Goal: Check status: Check status

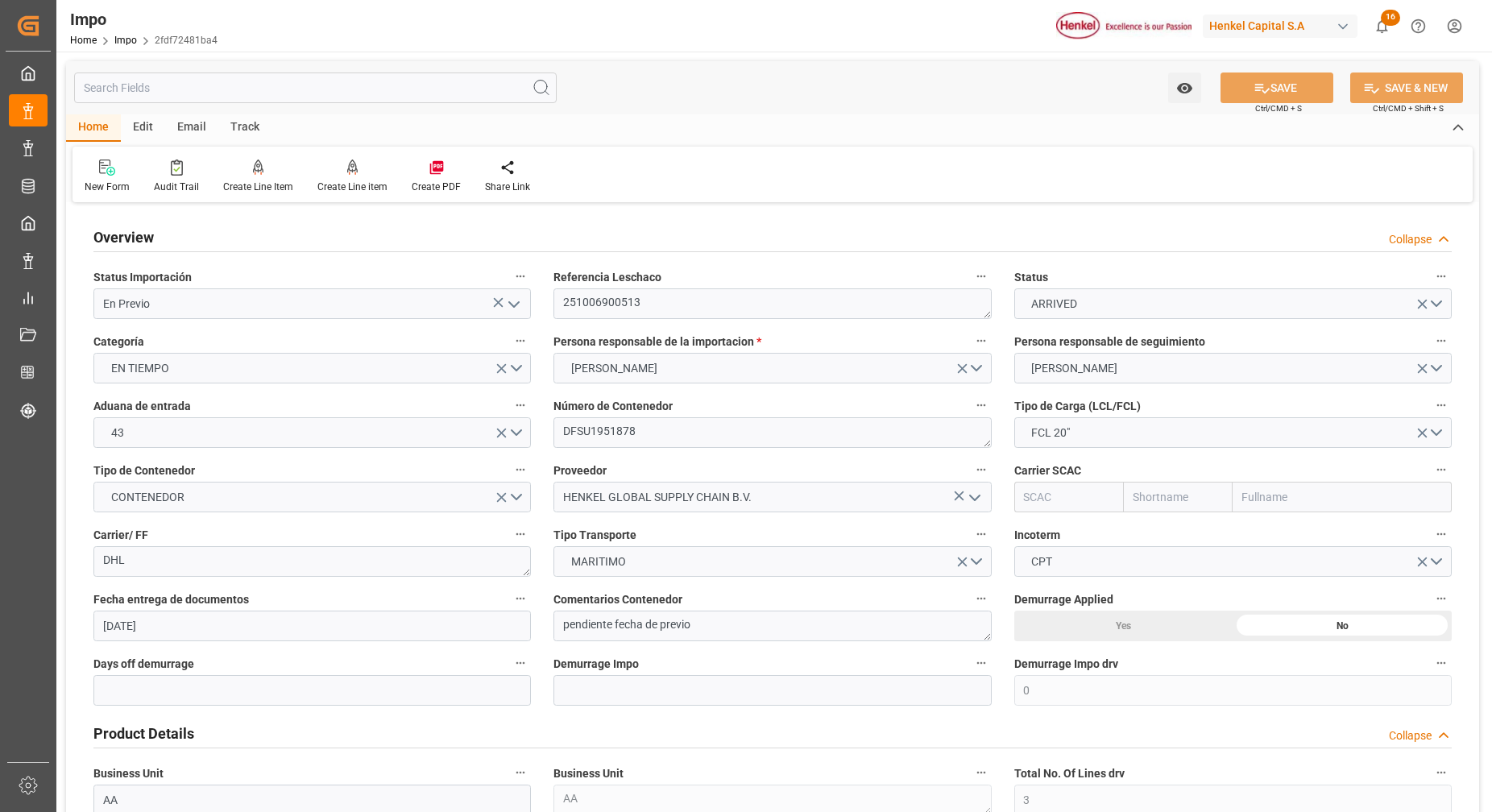
scroll to position [1108, 0]
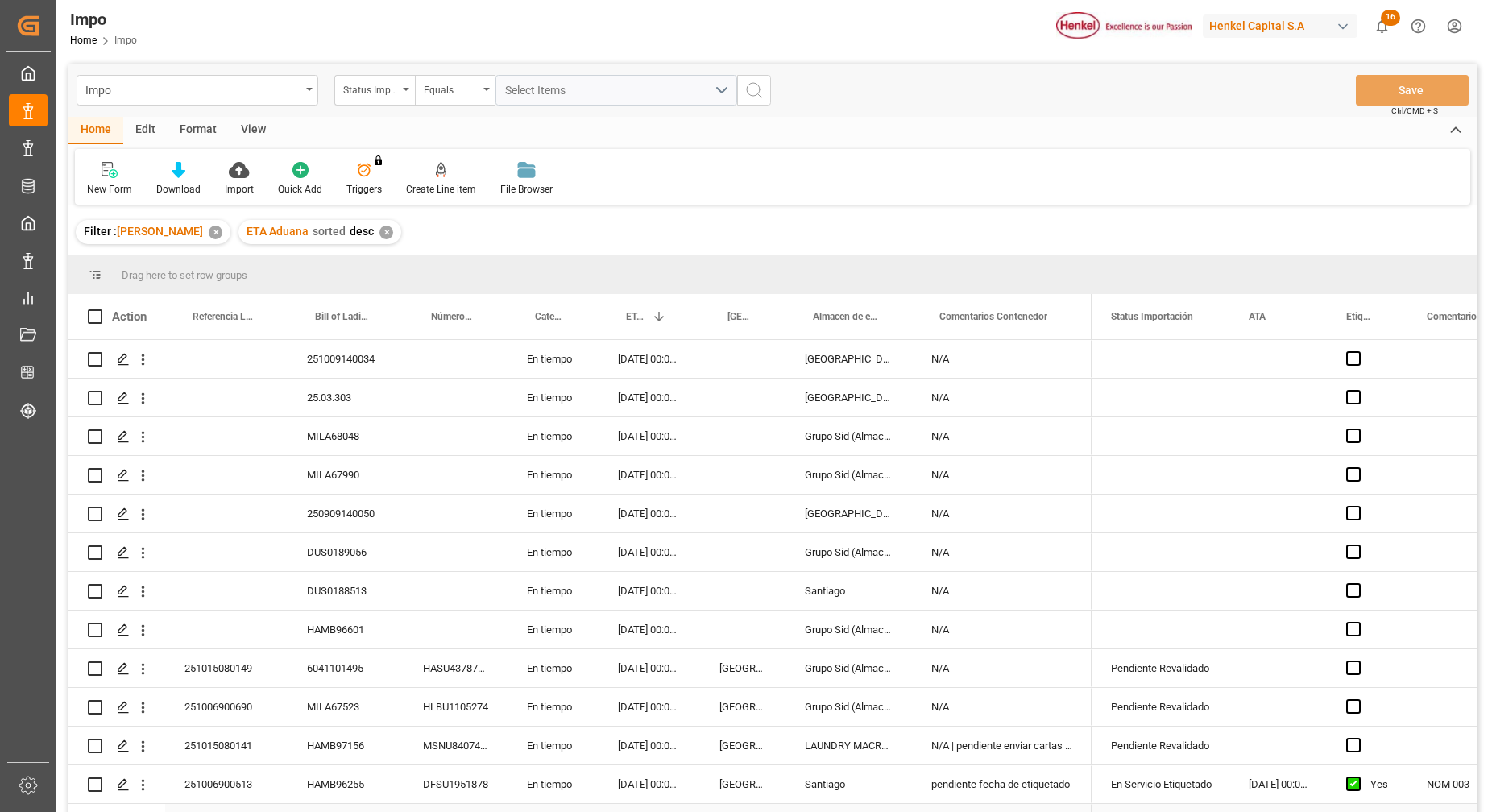
scroll to position [325, 0]
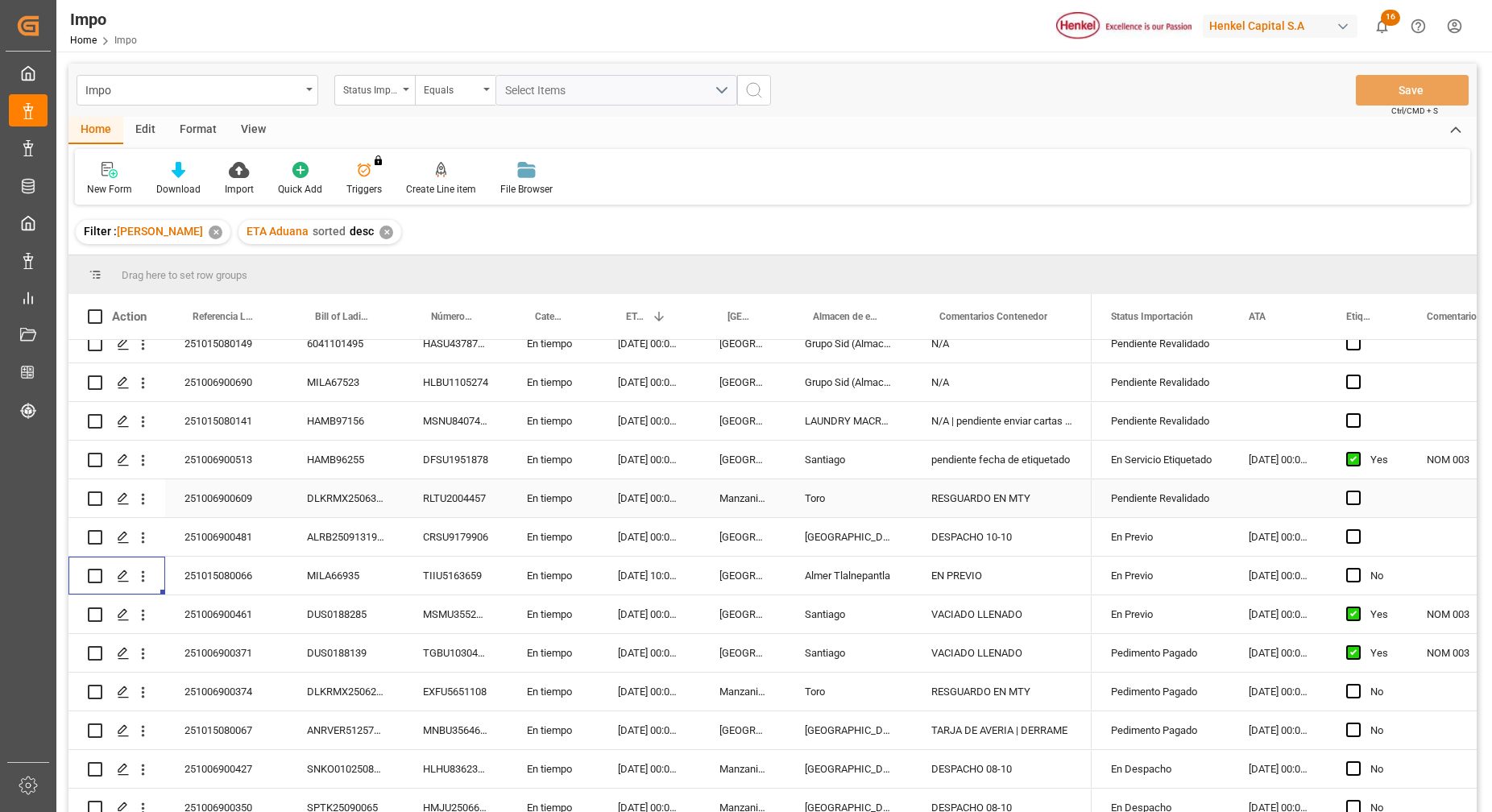
click at [308, 463] on div "HAMB96255" at bounding box center [346, 459] width 116 height 38
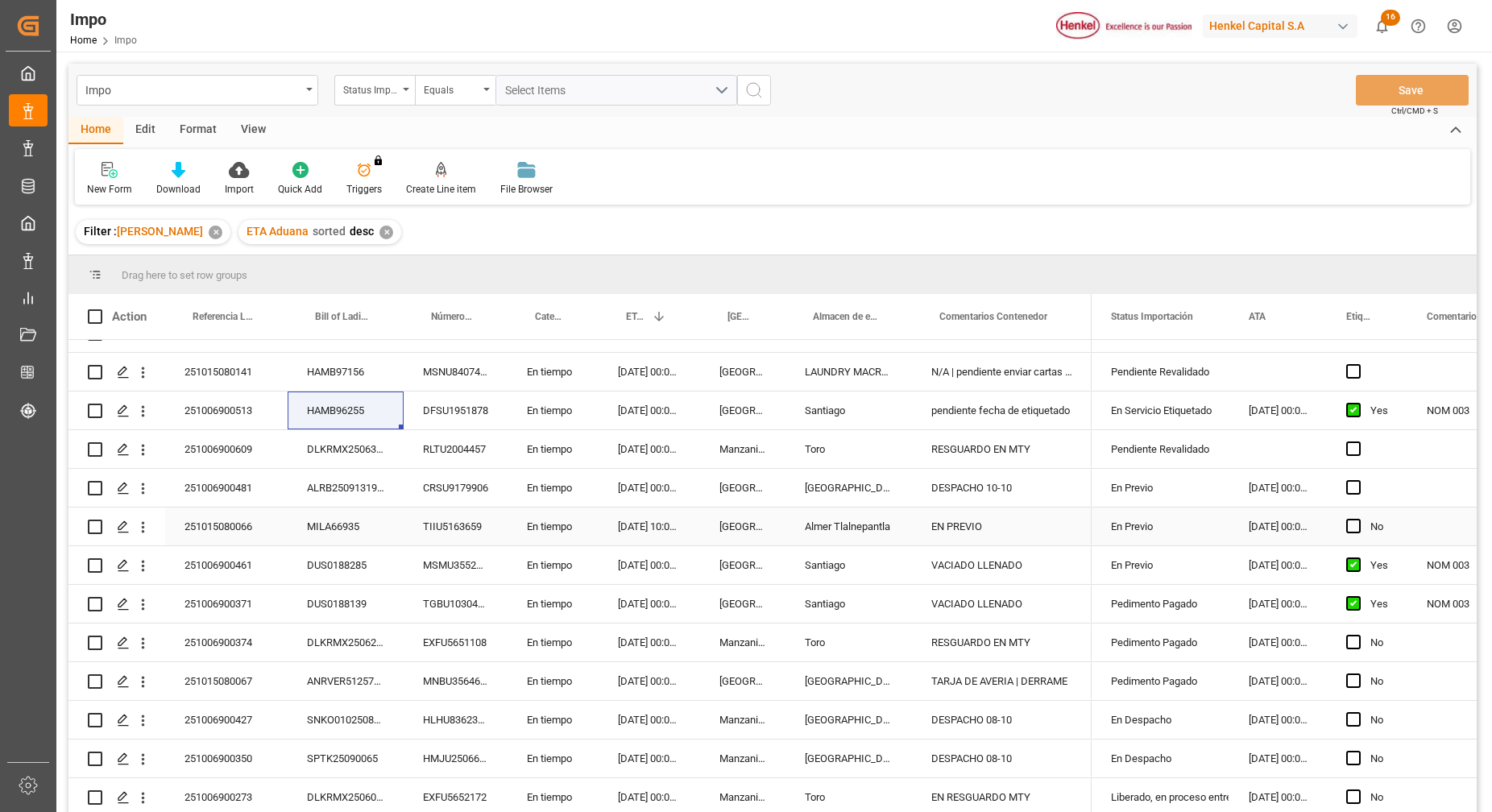
scroll to position [238, 0]
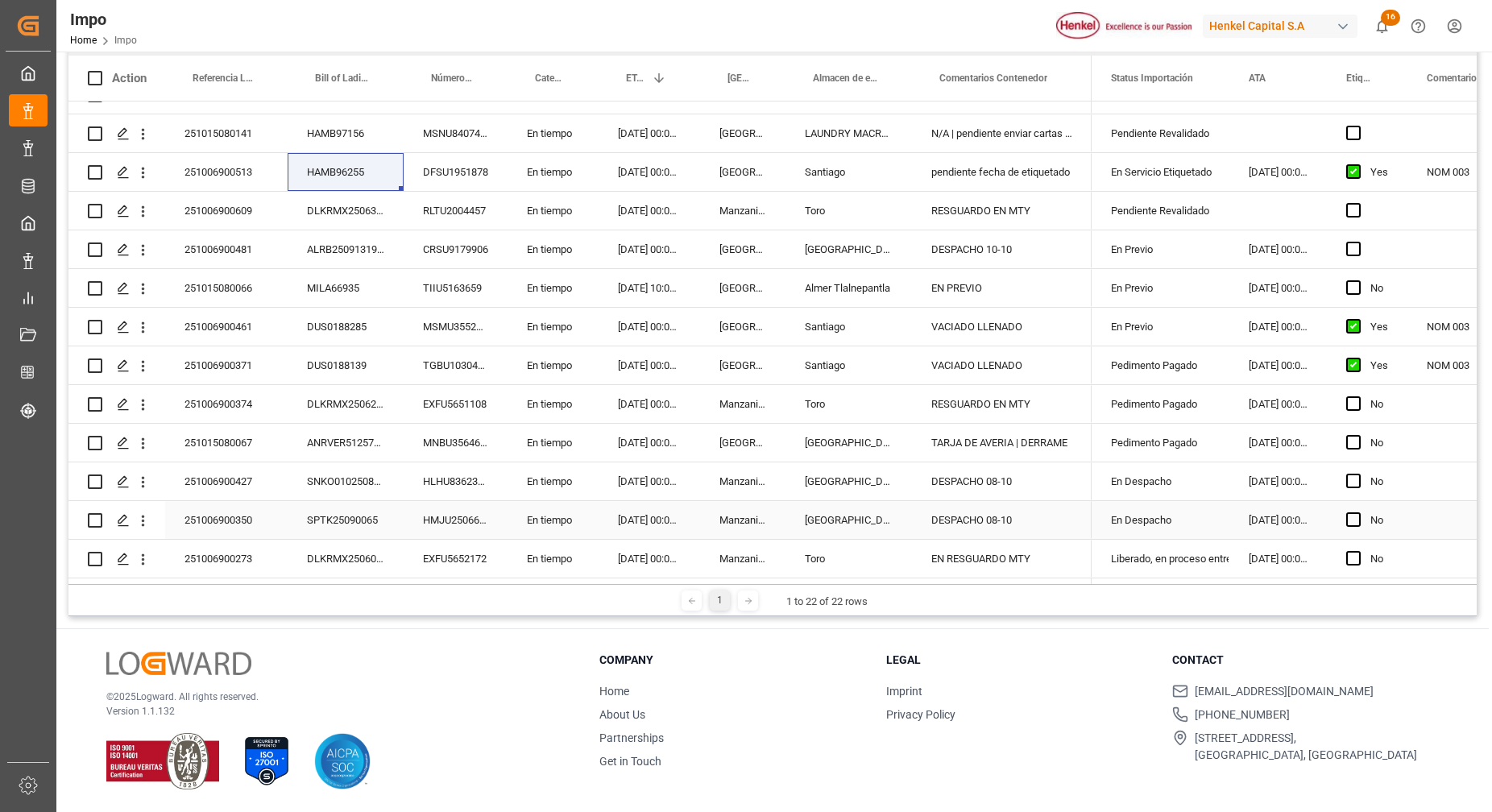
click at [373, 515] on div "SPTK25090065" at bounding box center [346, 520] width 116 height 38
click at [445, 529] on div "HMJU2506631" at bounding box center [455, 520] width 104 height 38
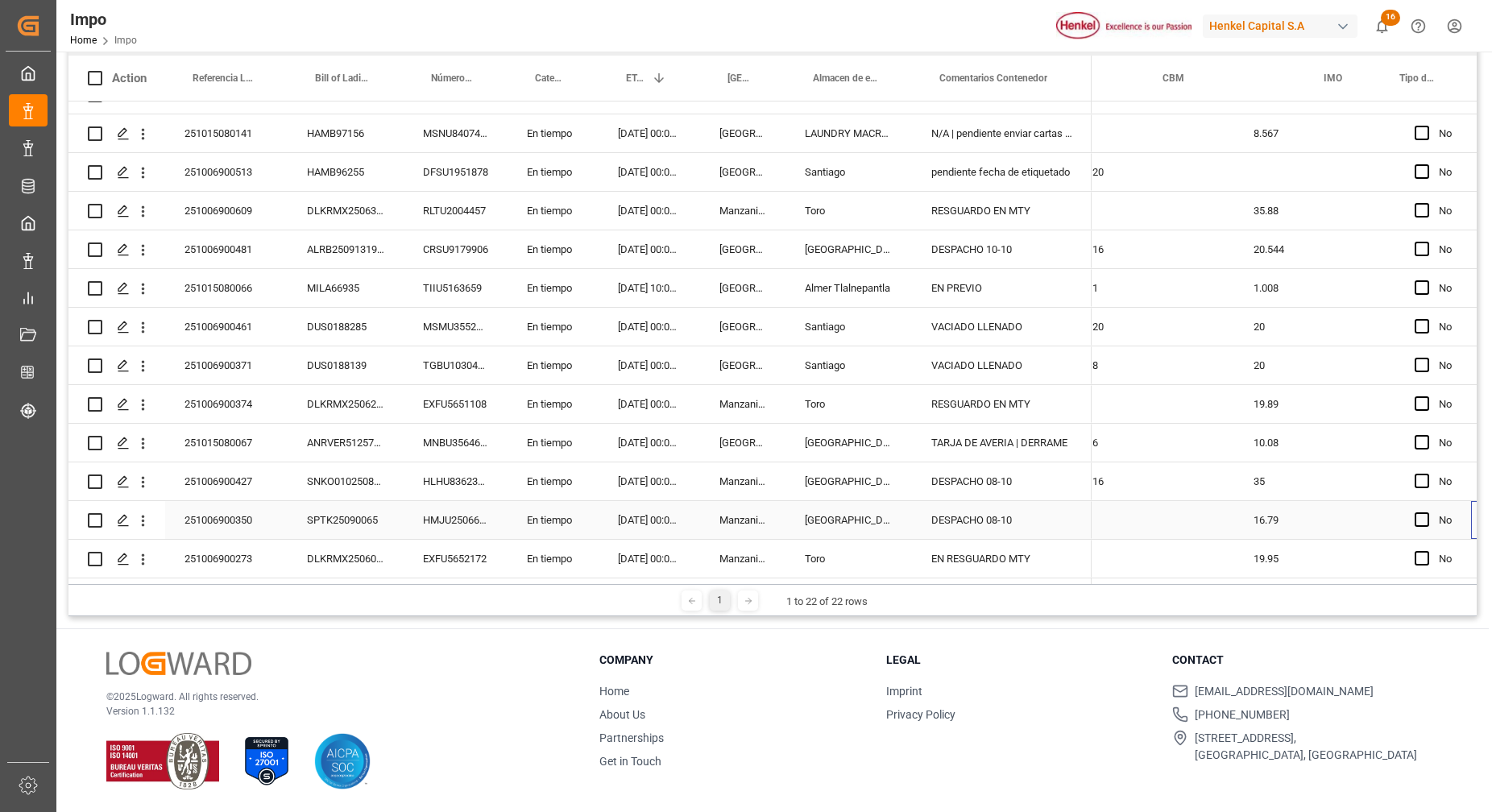
scroll to position [0, 0]
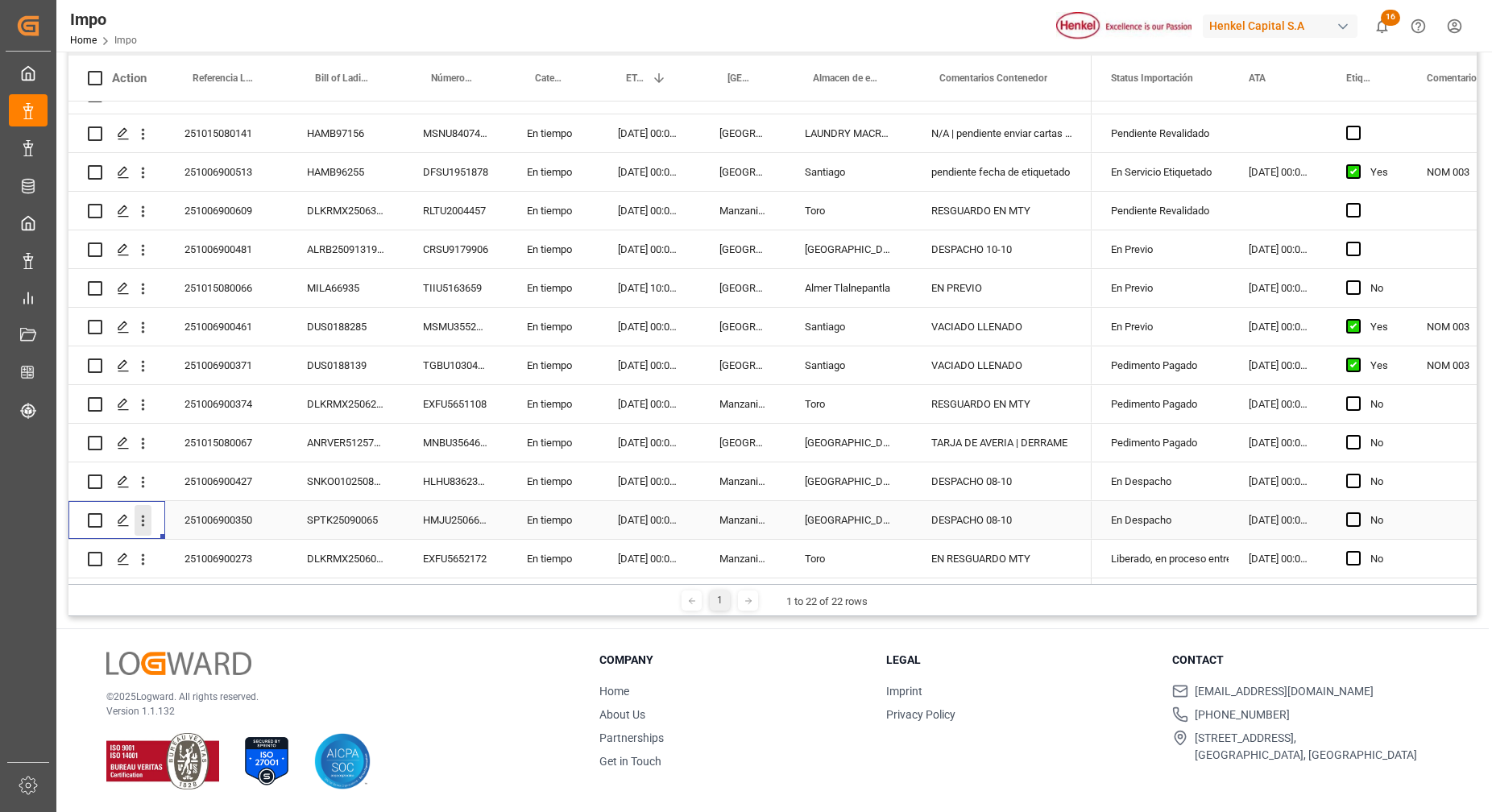
click at [141, 515] on icon "open menu" at bounding box center [142, 520] width 17 height 17
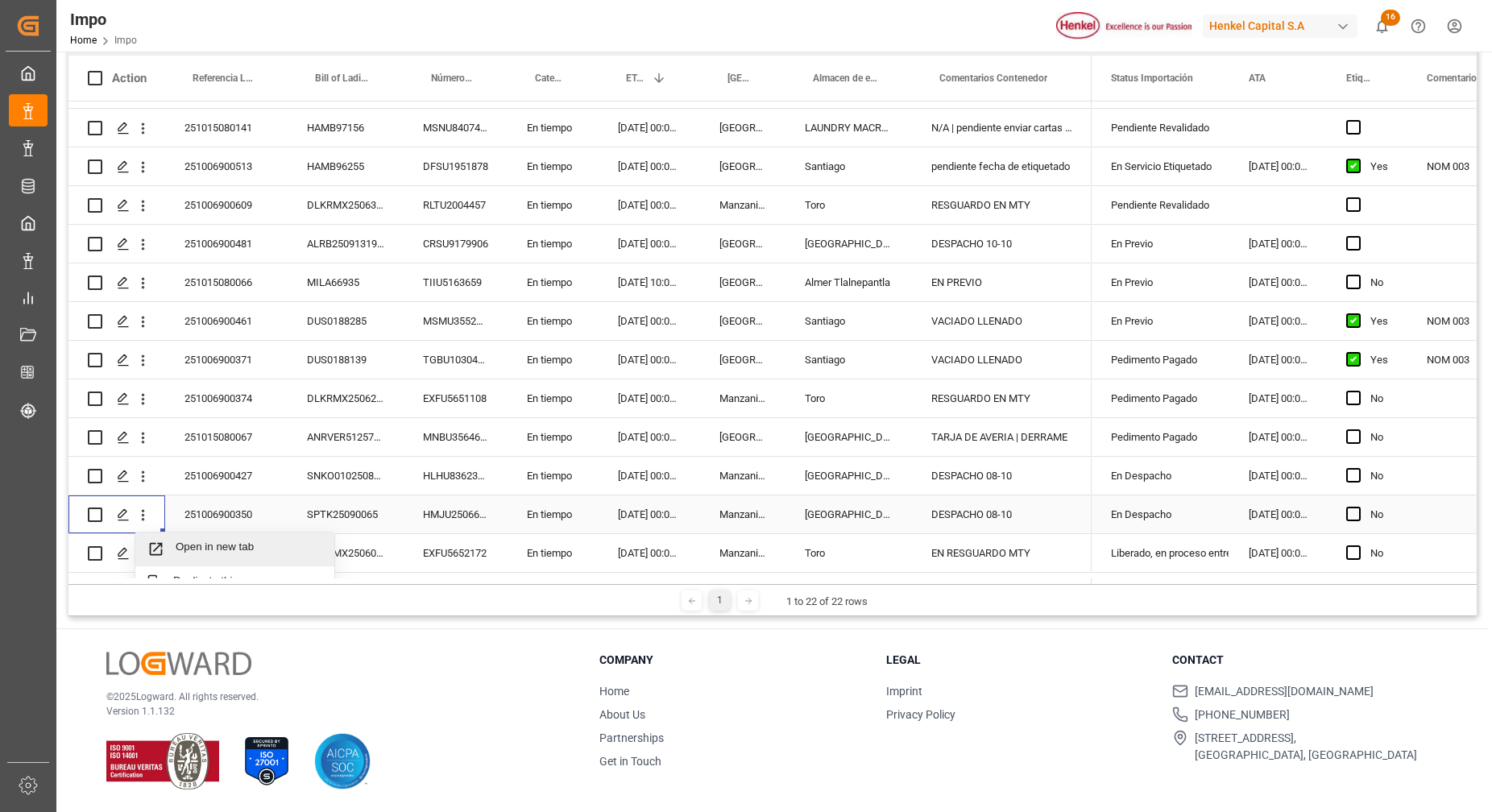
click at [179, 548] on span "Open in new tab" at bounding box center [248, 549] width 146 height 17
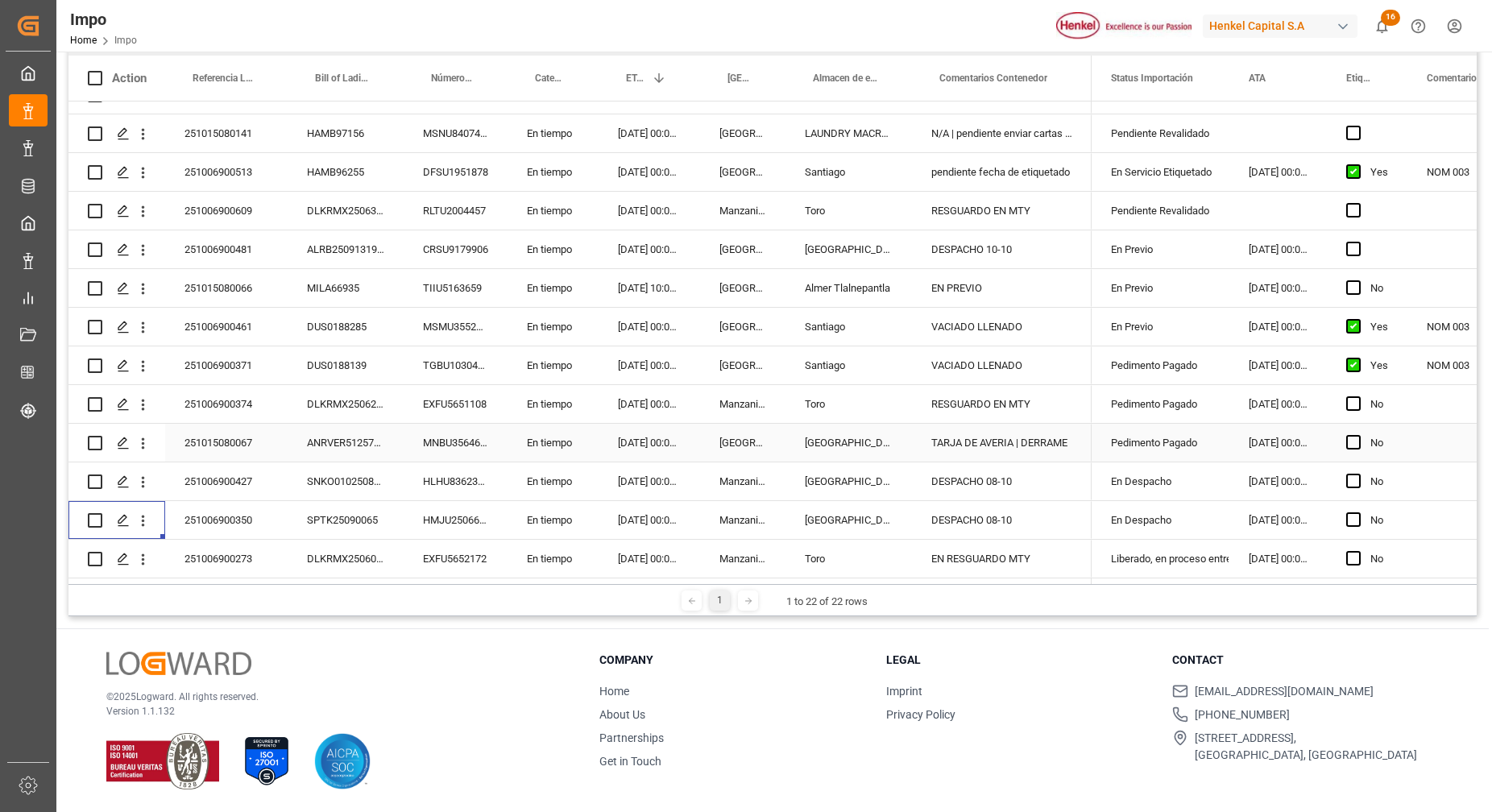
scroll to position [380, 0]
click at [1032, 486] on div "DESPACHO 08-10" at bounding box center [1001, 481] width 179 height 38
click at [1046, 521] on div "DESPACHO 08-10" at bounding box center [1001, 520] width 179 height 38
click at [1043, 491] on div "DESPACHO 08-10" at bounding box center [1001, 481] width 179 height 38
click at [1035, 516] on div "DESPACHO 08-10" at bounding box center [1001, 520] width 179 height 38
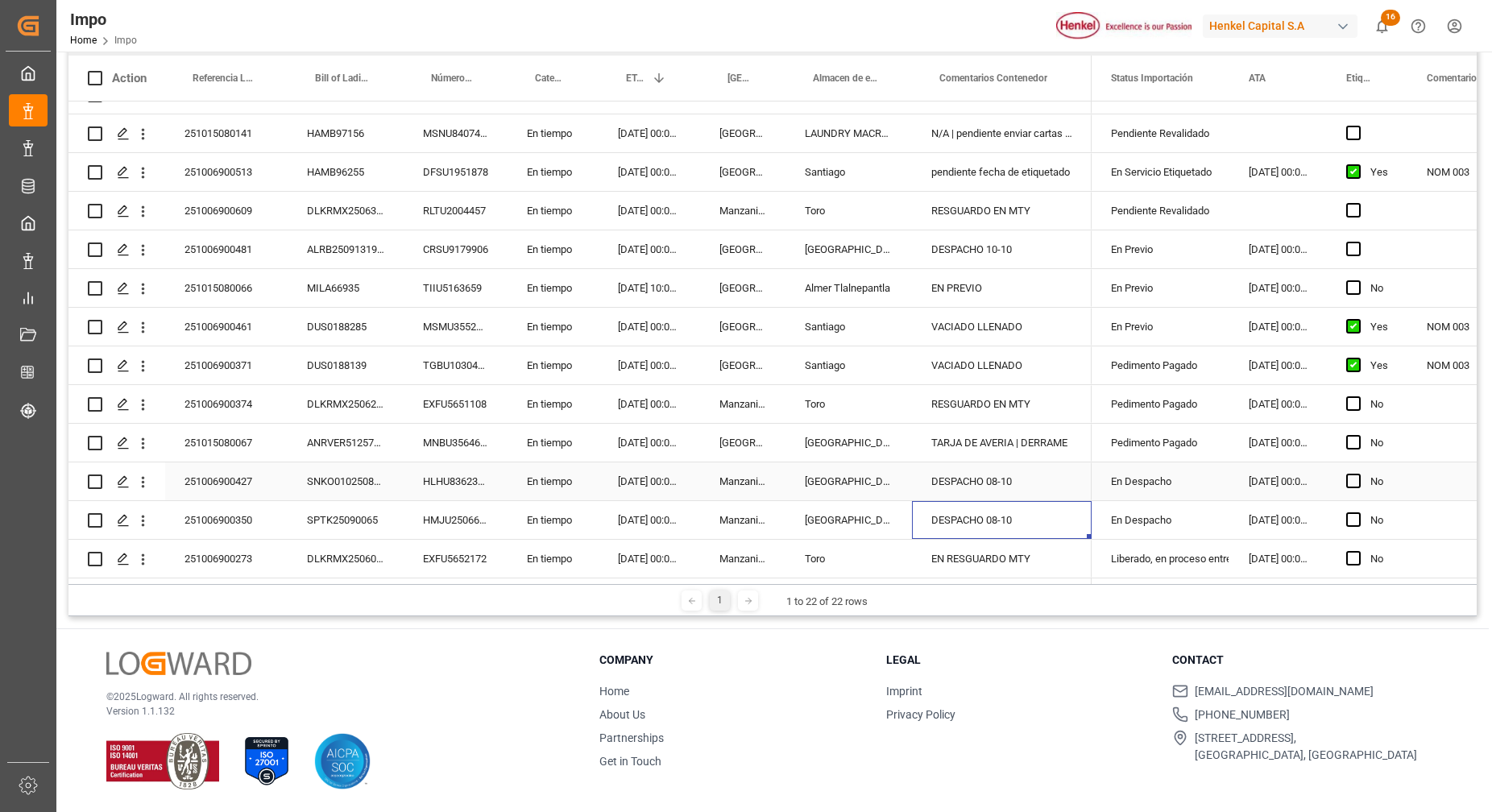
click at [1051, 481] on div "DESPACHO 08-10" at bounding box center [1001, 481] width 179 height 38
click at [982, 519] on div "DESPACHO 08-10" at bounding box center [1001, 520] width 179 height 38
click at [862, 473] on div "[GEOGRAPHIC_DATA]" at bounding box center [849, 481] width 127 height 38
click at [368, 481] on div "SNKO010250808399" at bounding box center [346, 481] width 116 height 38
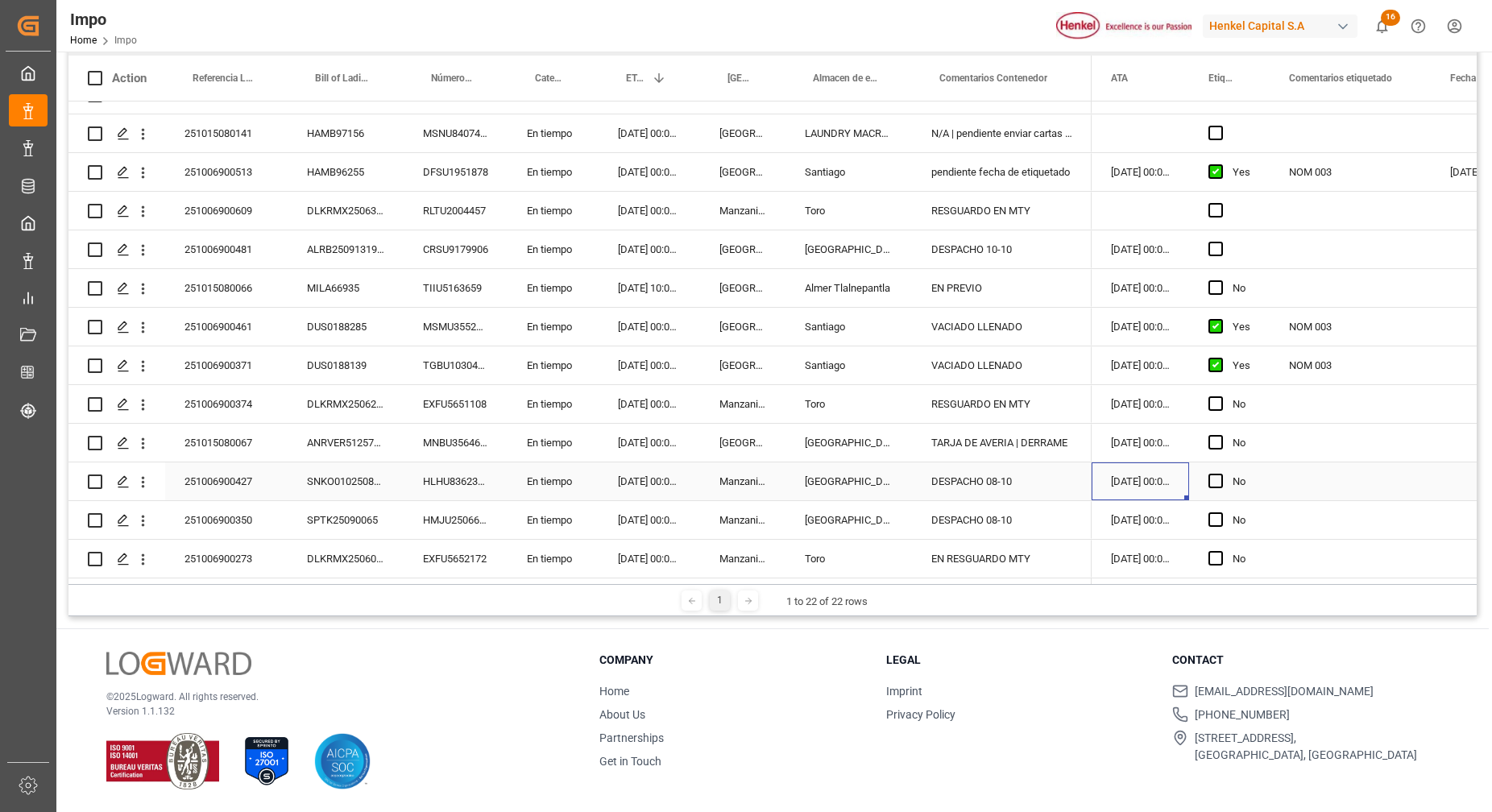
scroll to position [0, 0]
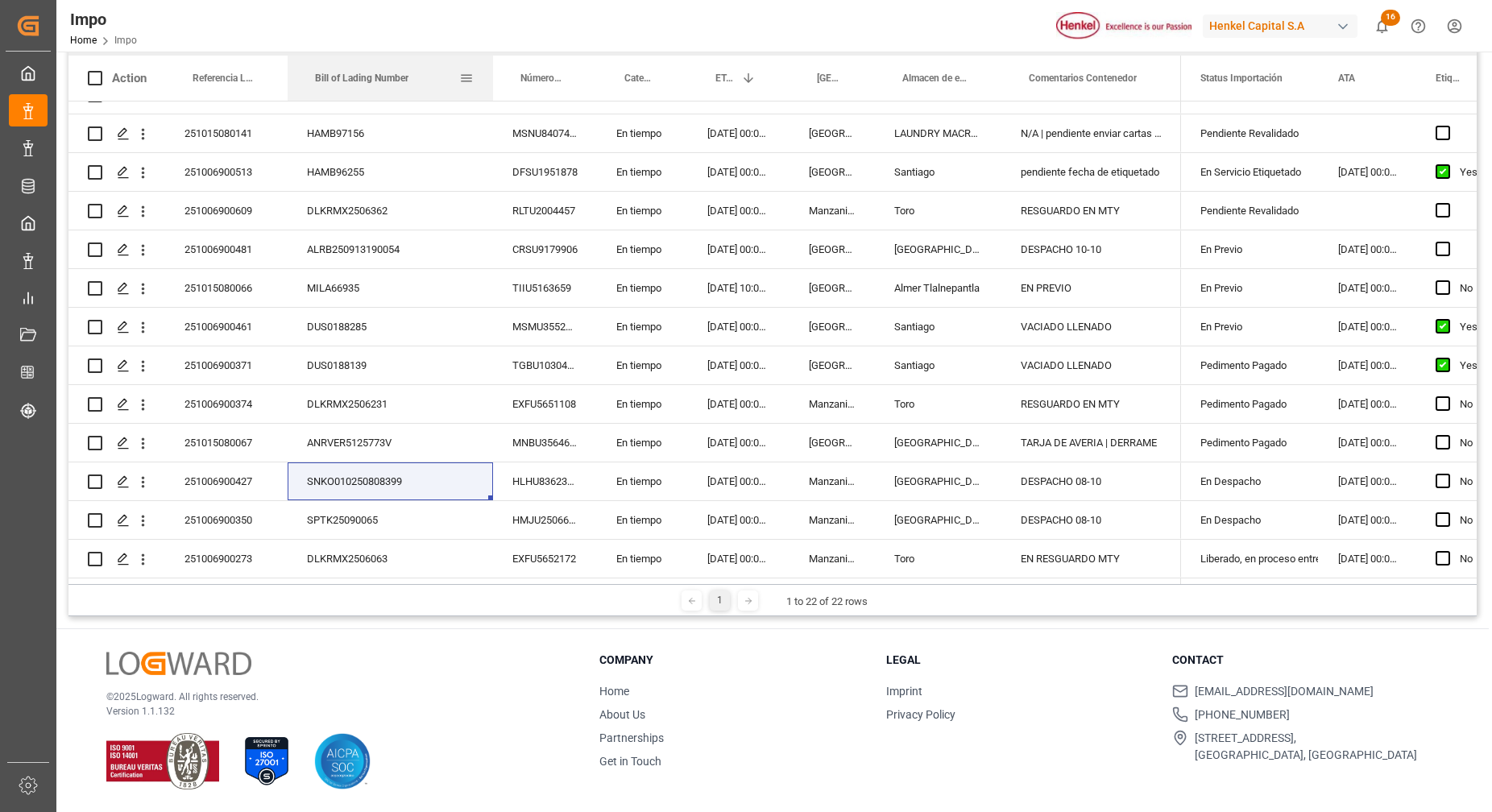
drag, startPoint x: 400, startPoint y: 75, endPoint x: 441, endPoint y: 292, distance: 220.8
click at [490, 90] on div at bounding box center [493, 78] width 6 height 45
click at [356, 473] on div "SNKO010250808399" at bounding box center [390, 481] width 205 height 38
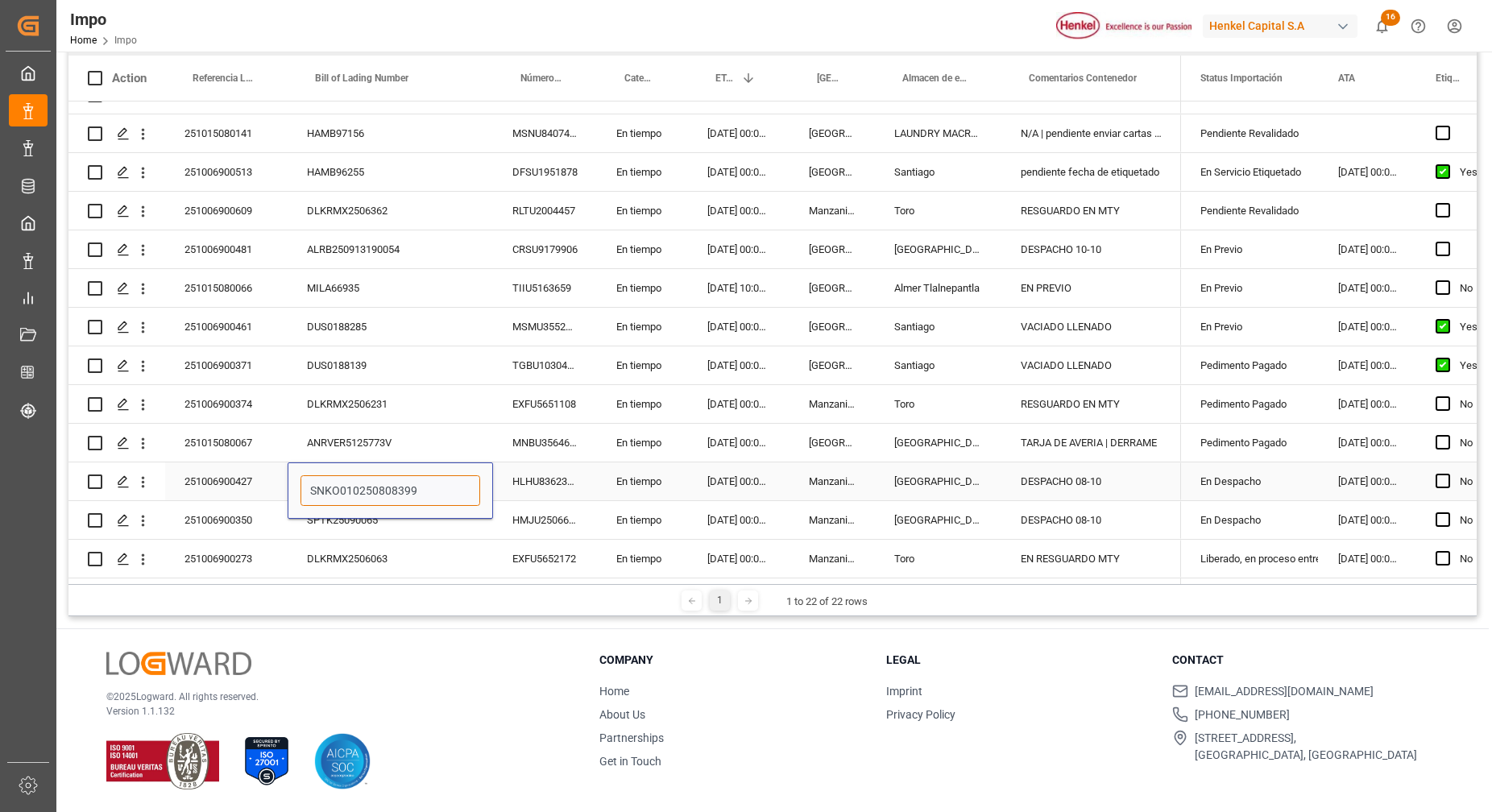
click at [428, 480] on input "SNKO010250808399" at bounding box center [390, 490] width 179 height 31
click at [439, 528] on div "SPTK25090065" at bounding box center [390, 520] width 205 height 38
click at [1123, 479] on div "DESPACHO 08-10" at bounding box center [1091, 481] width 179 height 38
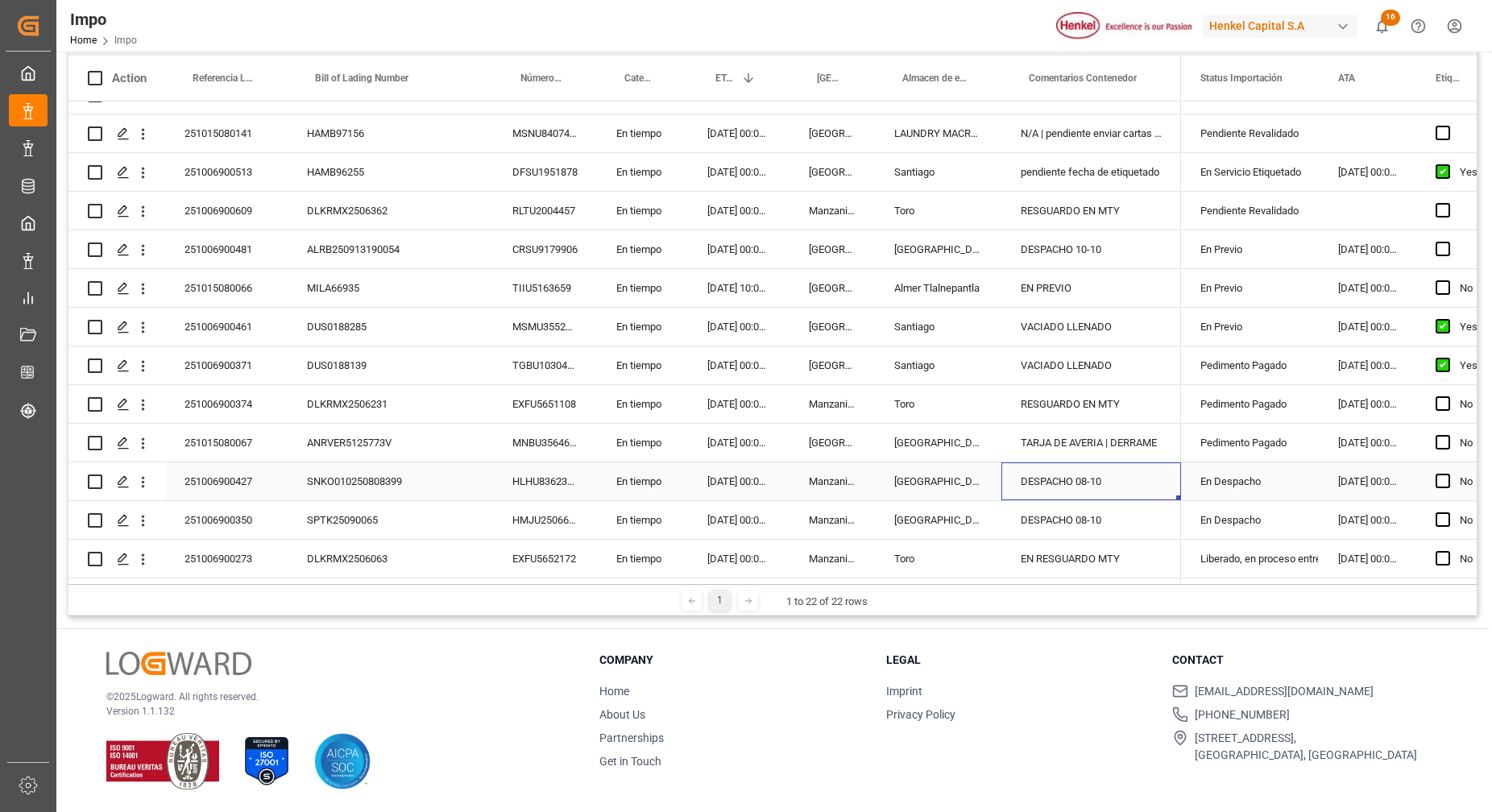
click at [345, 474] on div "SNKO010250808399" at bounding box center [390, 481] width 205 height 38
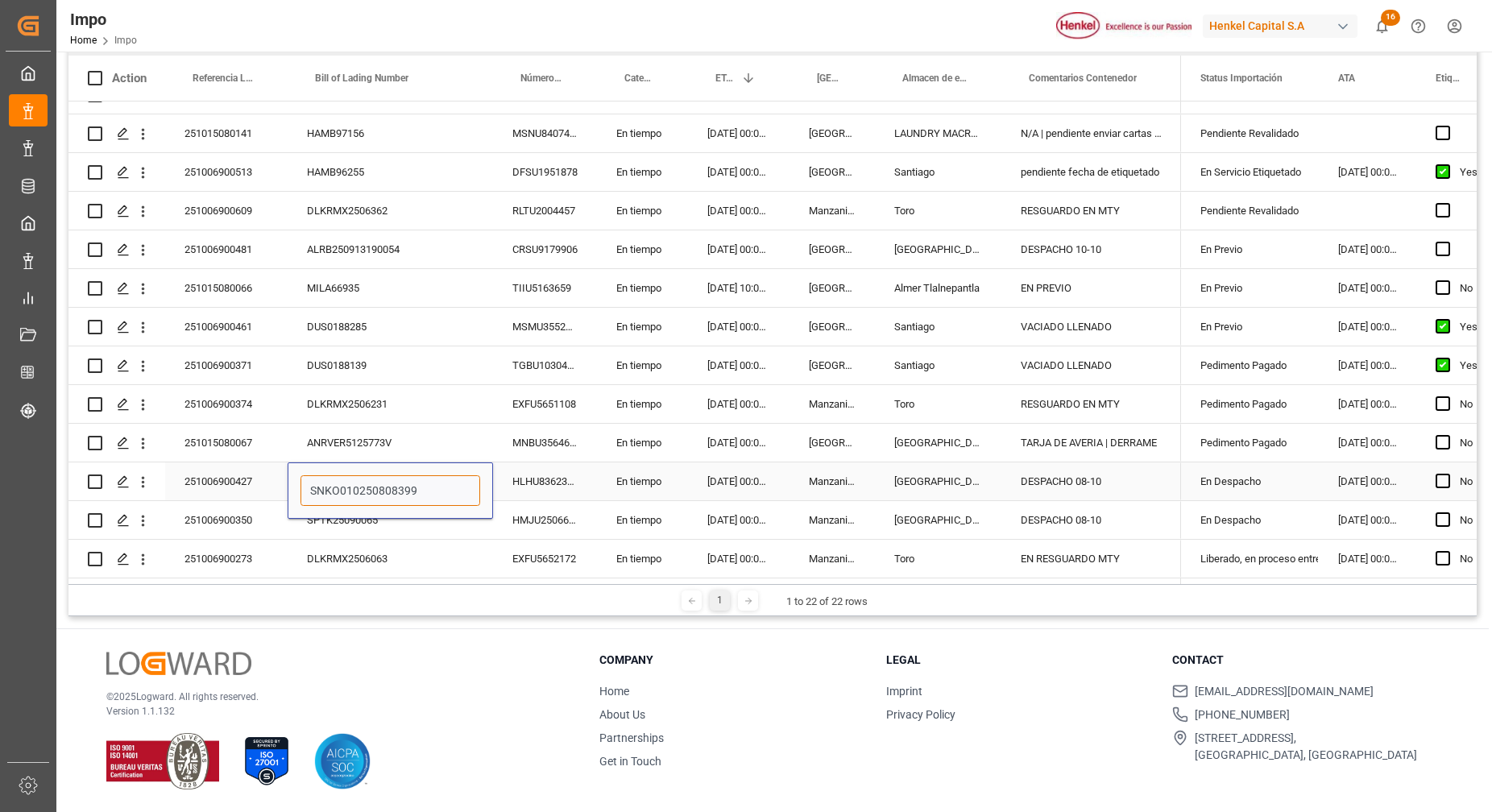
click at [345, 478] on input "SNKO010250808399" at bounding box center [390, 490] width 179 height 31
click at [215, 462] on div "251006900427" at bounding box center [226, 481] width 123 height 38
click at [223, 477] on div "251006900427" at bounding box center [226, 481] width 123 height 38
click at [225, 472] on div "251006900427" at bounding box center [226, 481] width 123 height 38
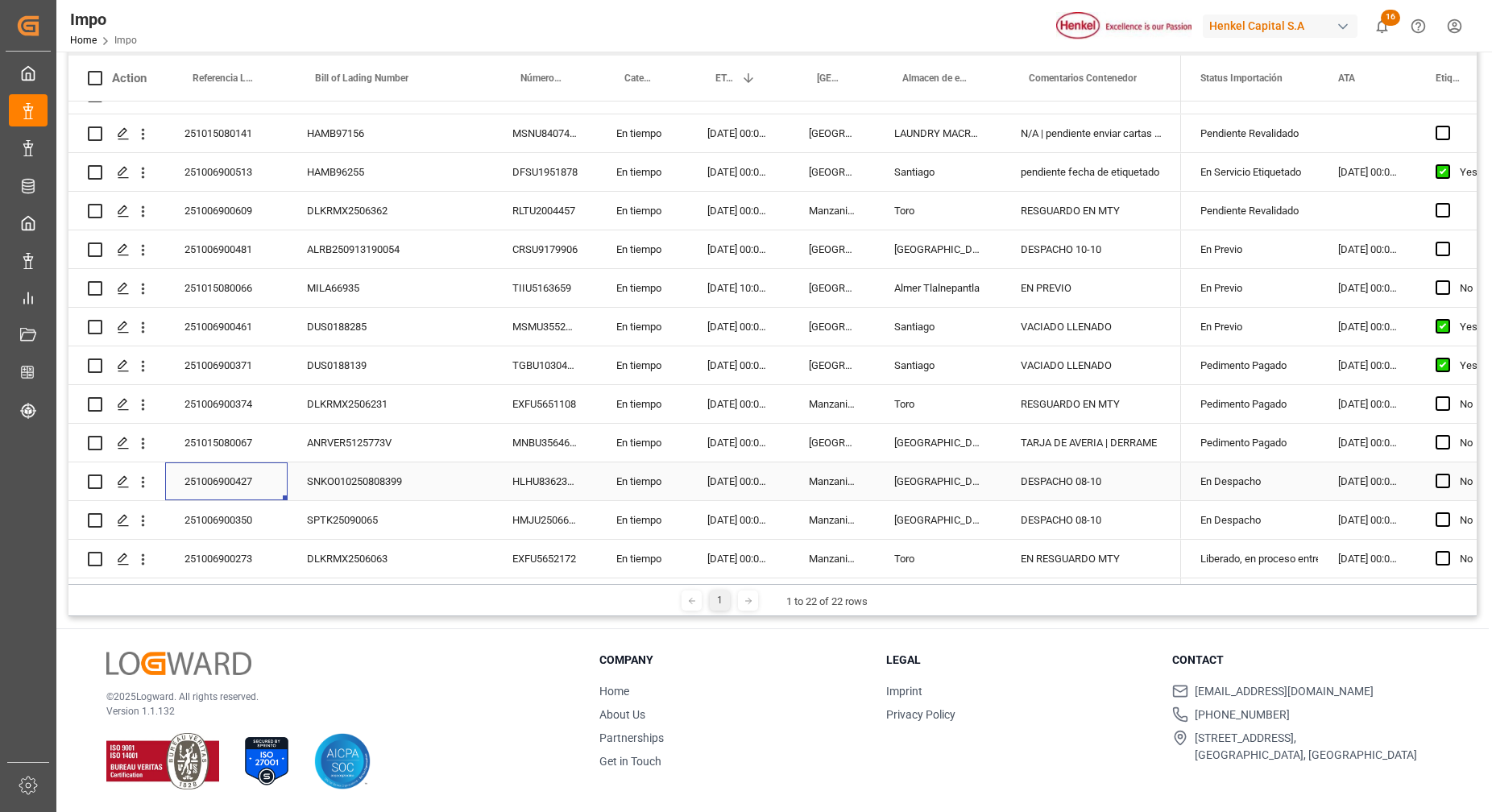
click at [223, 474] on div "251006900427" at bounding box center [226, 481] width 123 height 38
click at [218, 483] on input "251006900427" at bounding box center [226, 490] width 97 height 31
click at [503, 379] on div "251006900371 DUS0188139 TGBU1030411 En tiempo [DATE] 00:00:00 [GEOGRAPHIC_DATA]…" at bounding box center [625, 366] width 1113 height 39
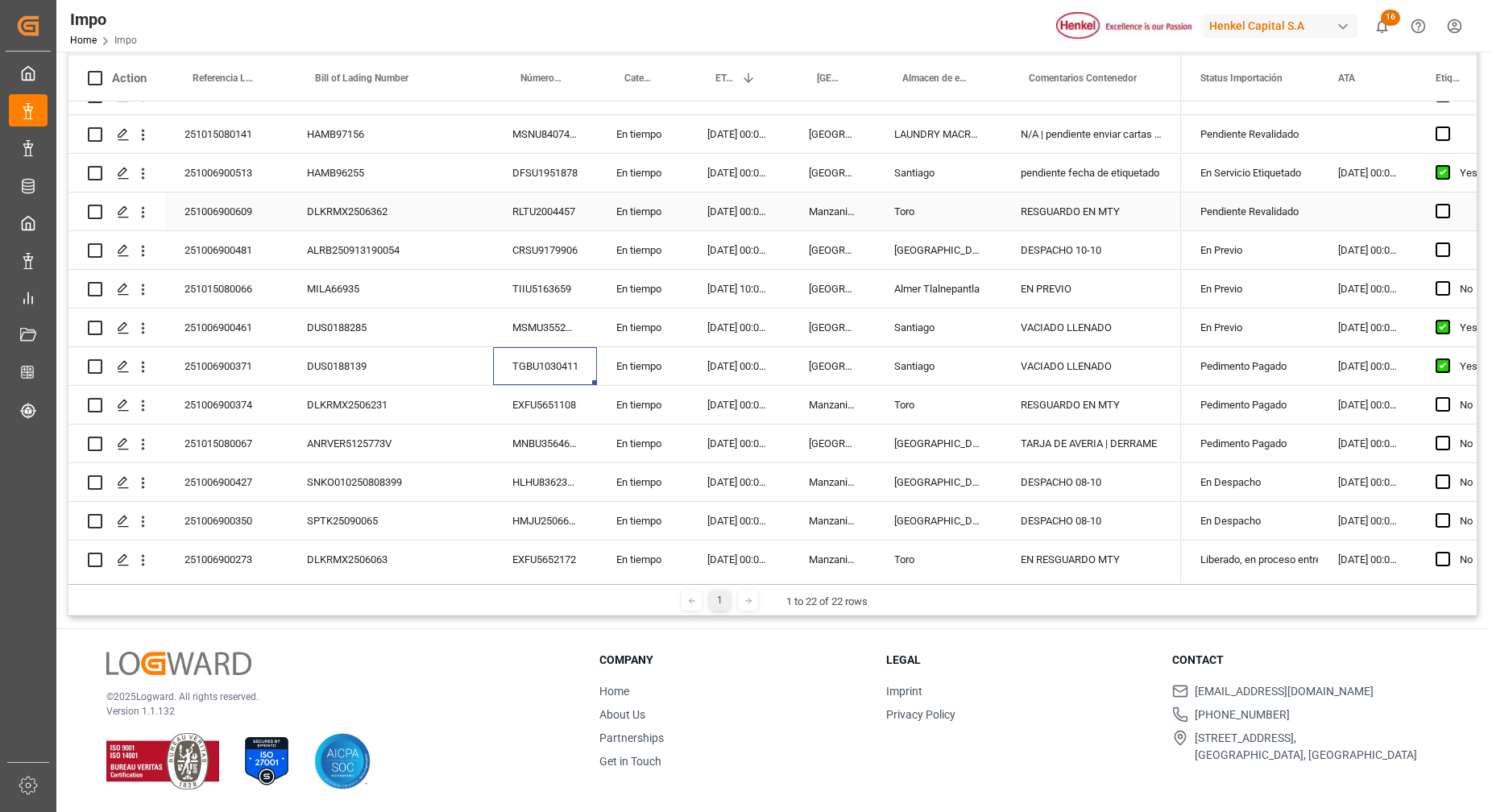
scroll to position [380, 0]
click at [955, 71] on div "Almacen de entrega" at bounding box center [934, 78] width 65 height 45
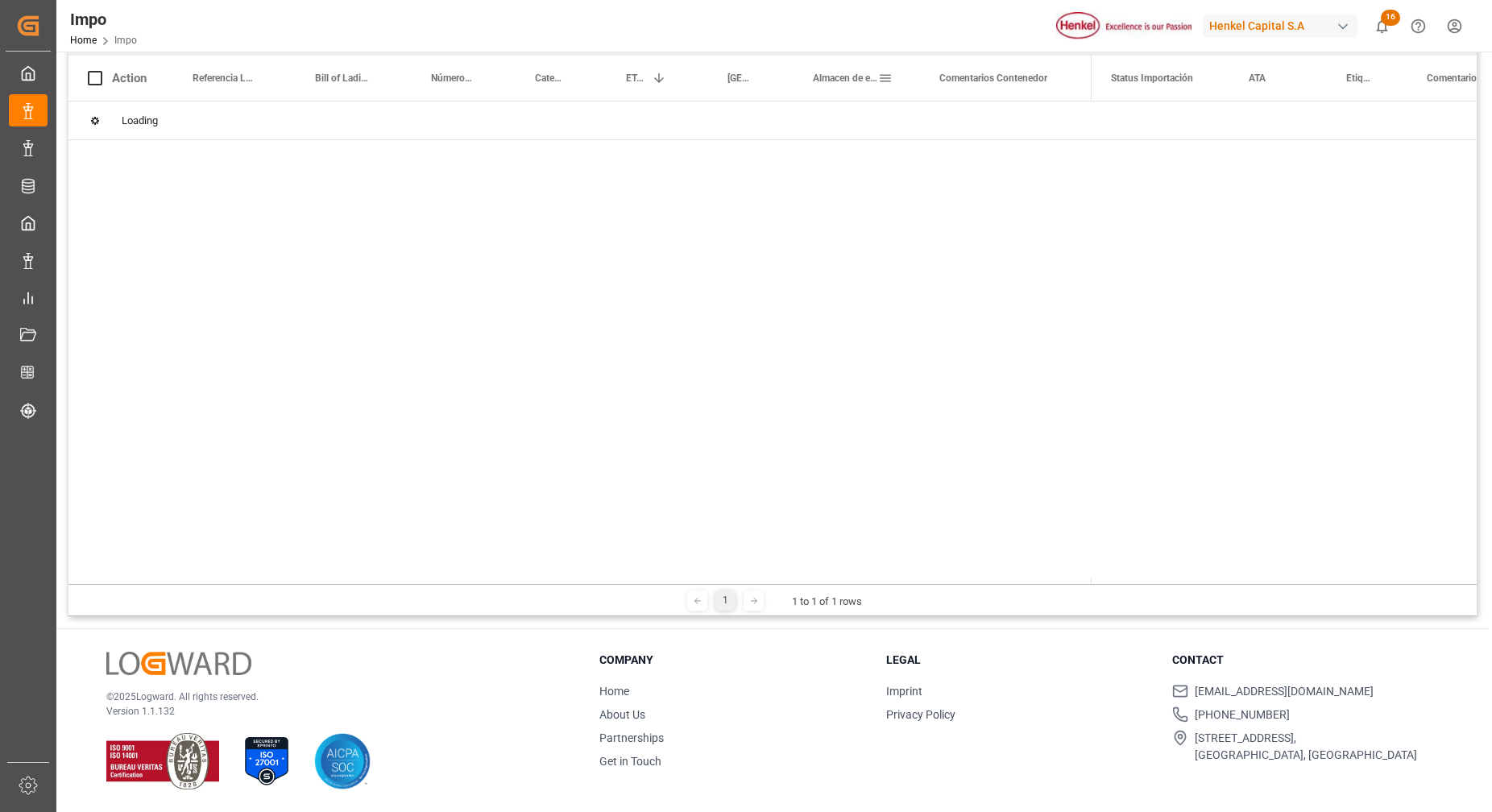
click at [881, 79] on span at bounding box center [886, 78] width 15 height 15
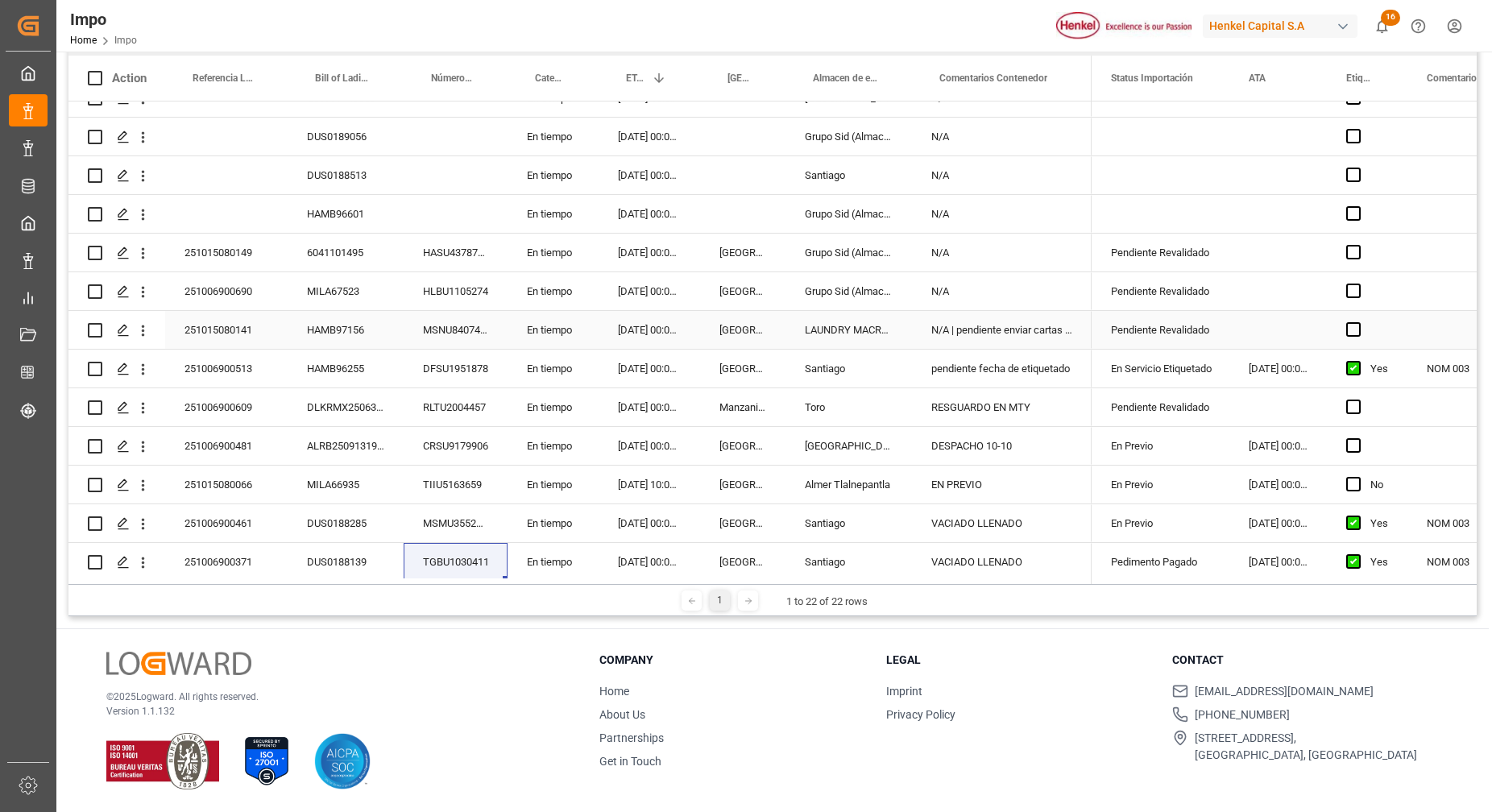
scroll to position [380, 0]
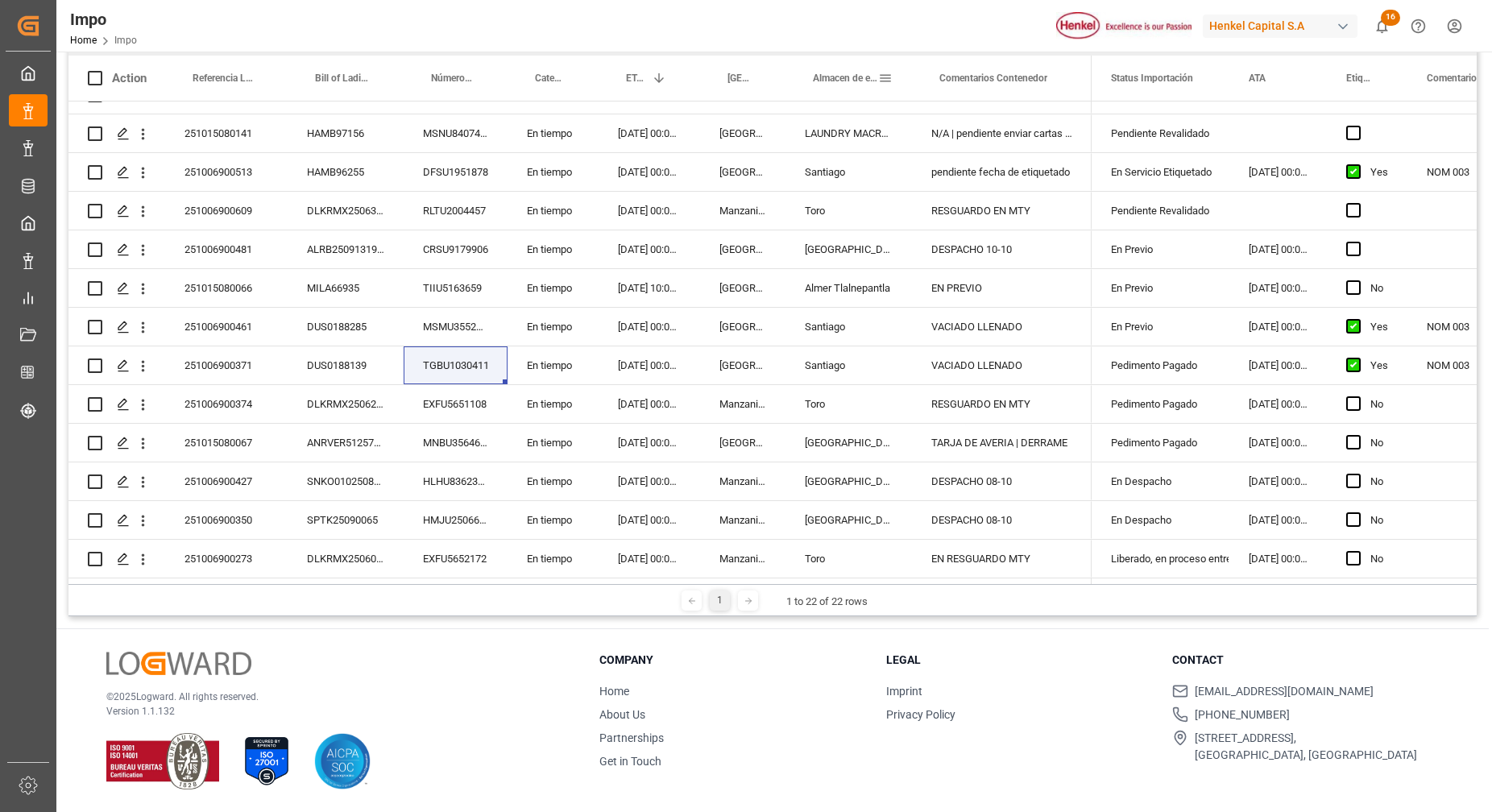
click at [893, 86] on div "Almacen de entrega" at bounding box center [849, 78] width 127 height 45
click at [672, 475] on div "[DATE] 00:00:00" at bounding box center [650, 481] width 102 height 38
click at [239, 558] on div "251006900273" at bounding box center [226, 558] width 123 height 38
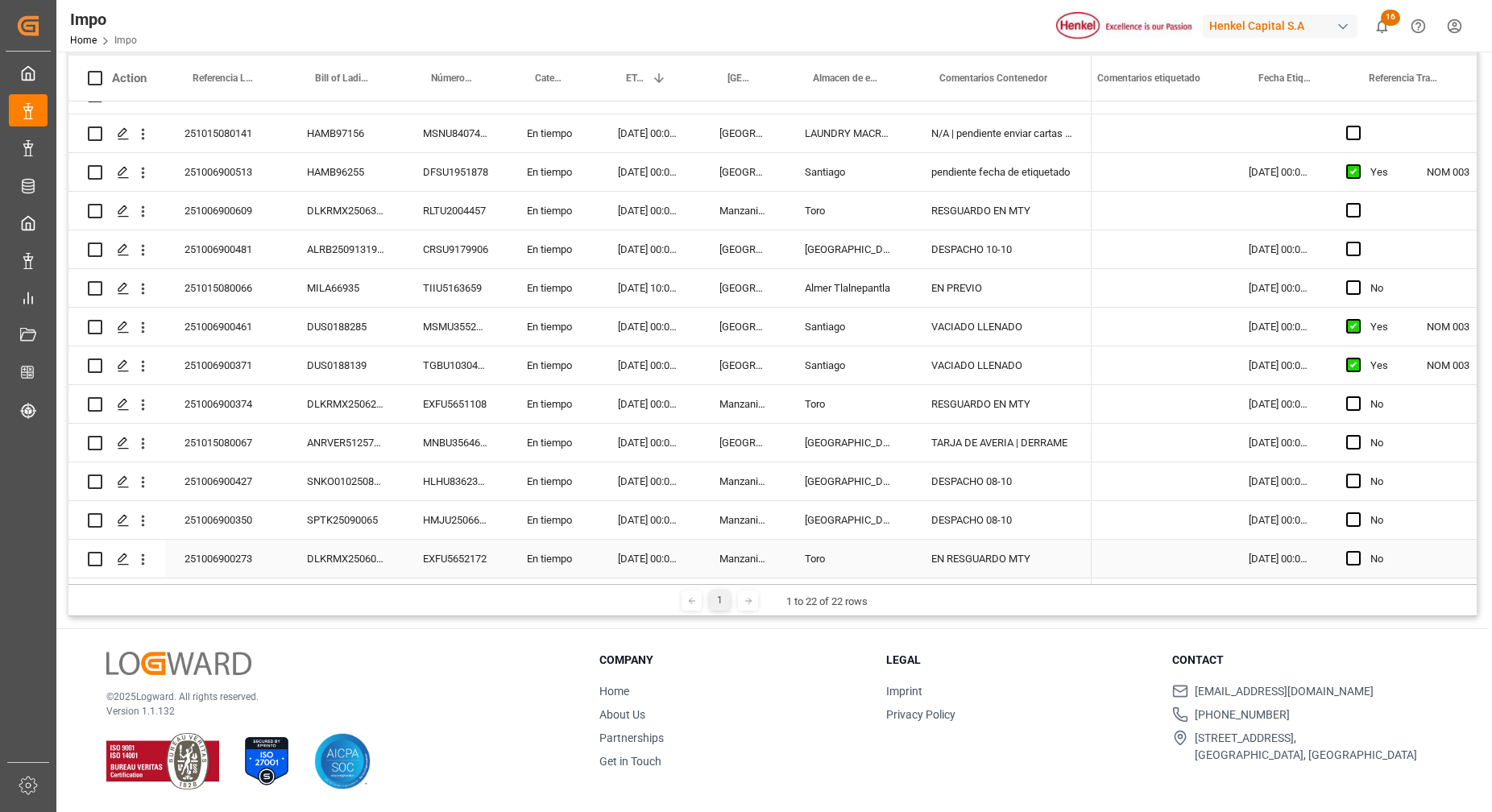
scroll to position [0, 0]
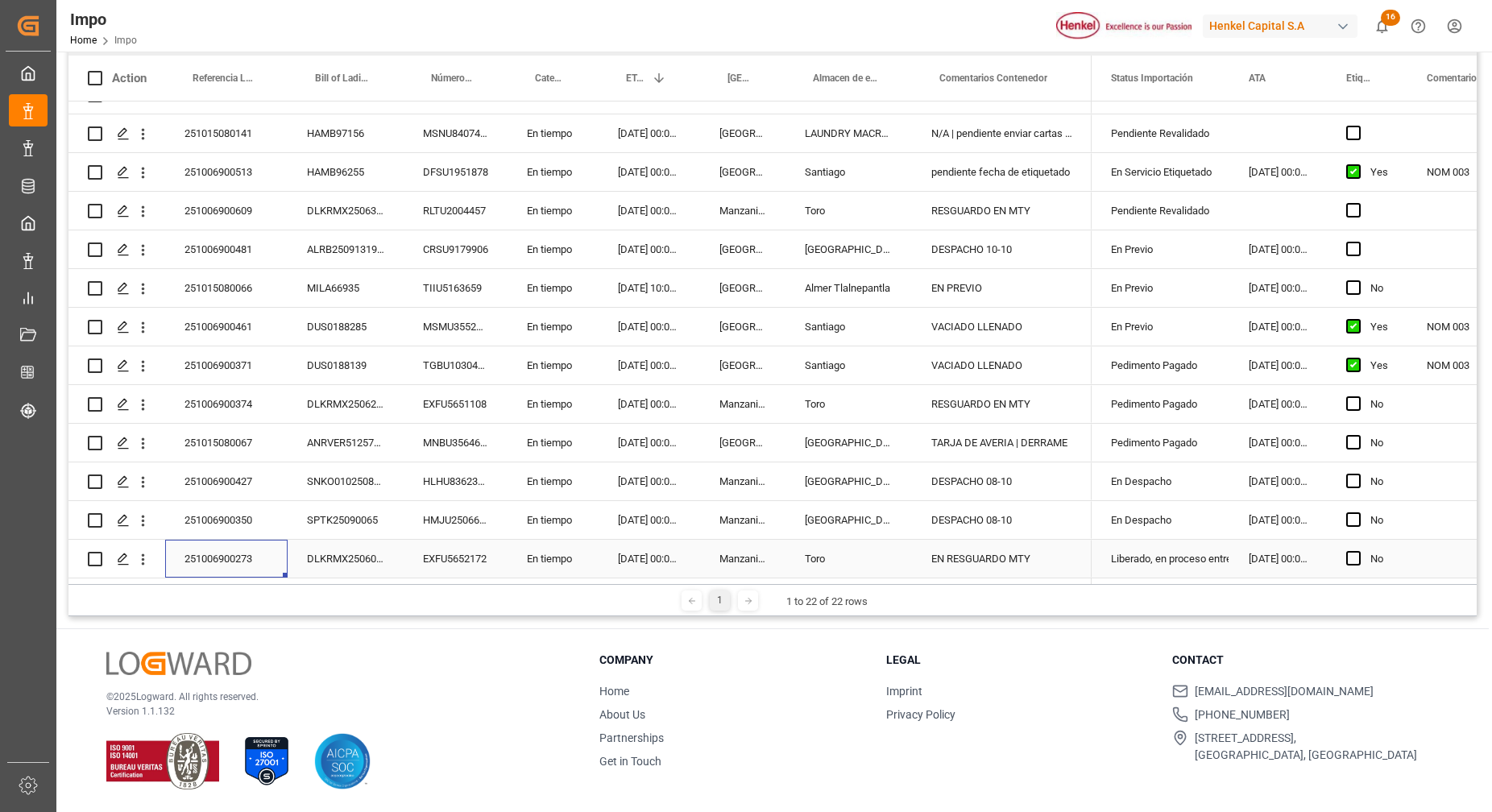
click at [234, 553] on div "251006900273" at bounding box center [226, 558] width 123 height 38
click at [239, 546] on input "251006900273" at bounding box center [226, 549] width 97 height 31
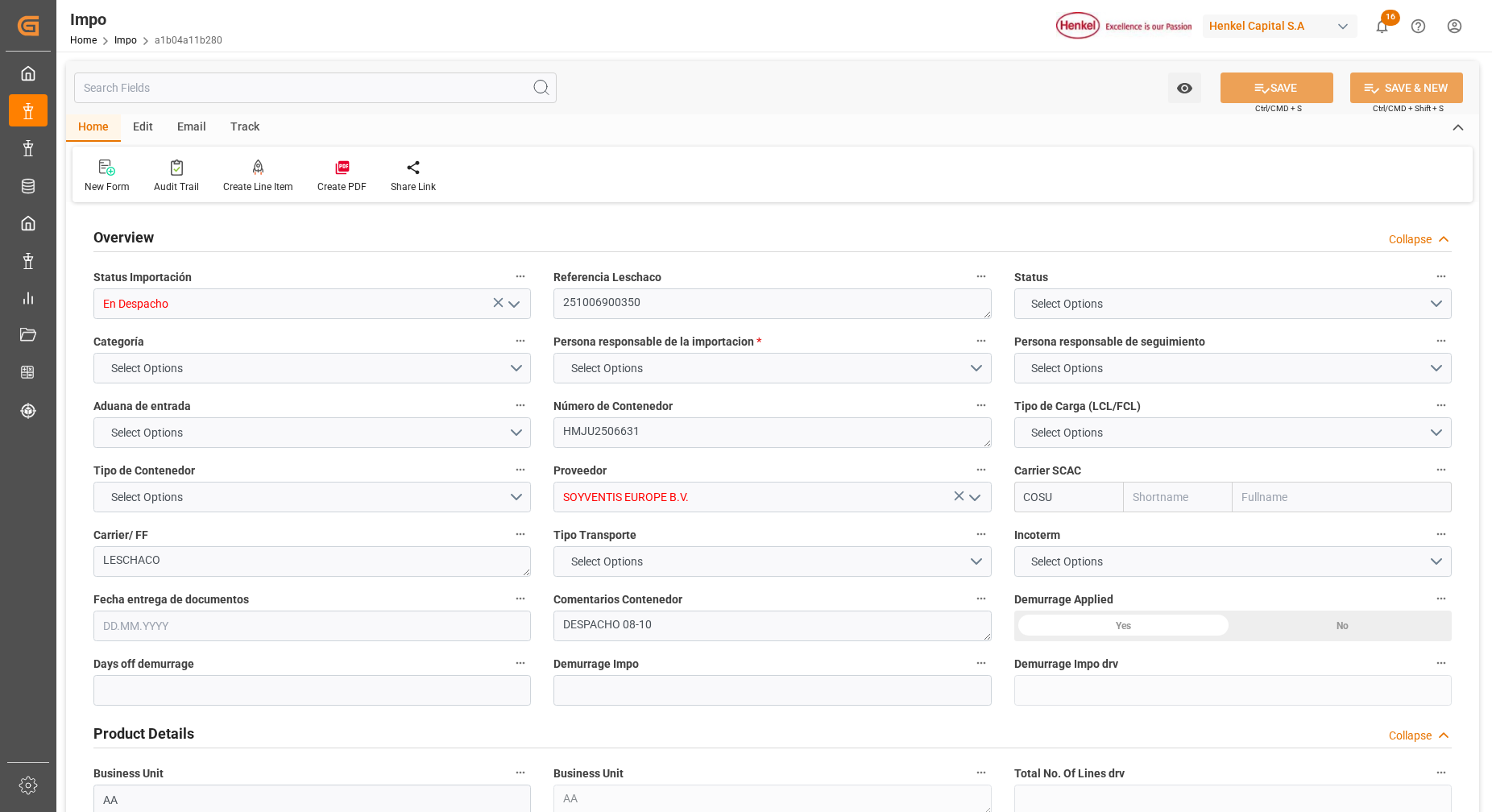
type input "Cosco"
type input "COSCO Shipping Co. Ltd."
type input "21"
type input "0"
type input "1"
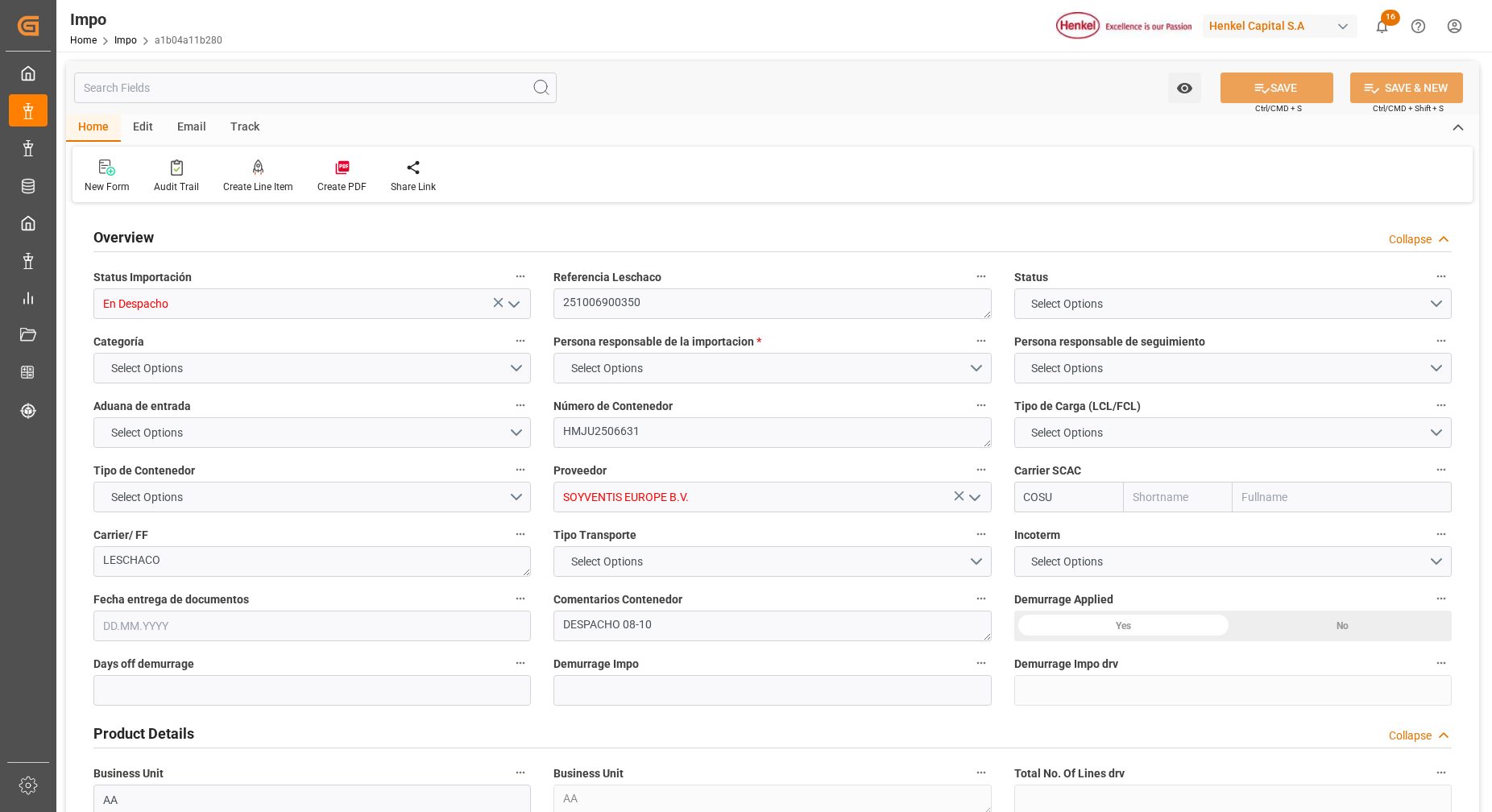
type input "16.79"
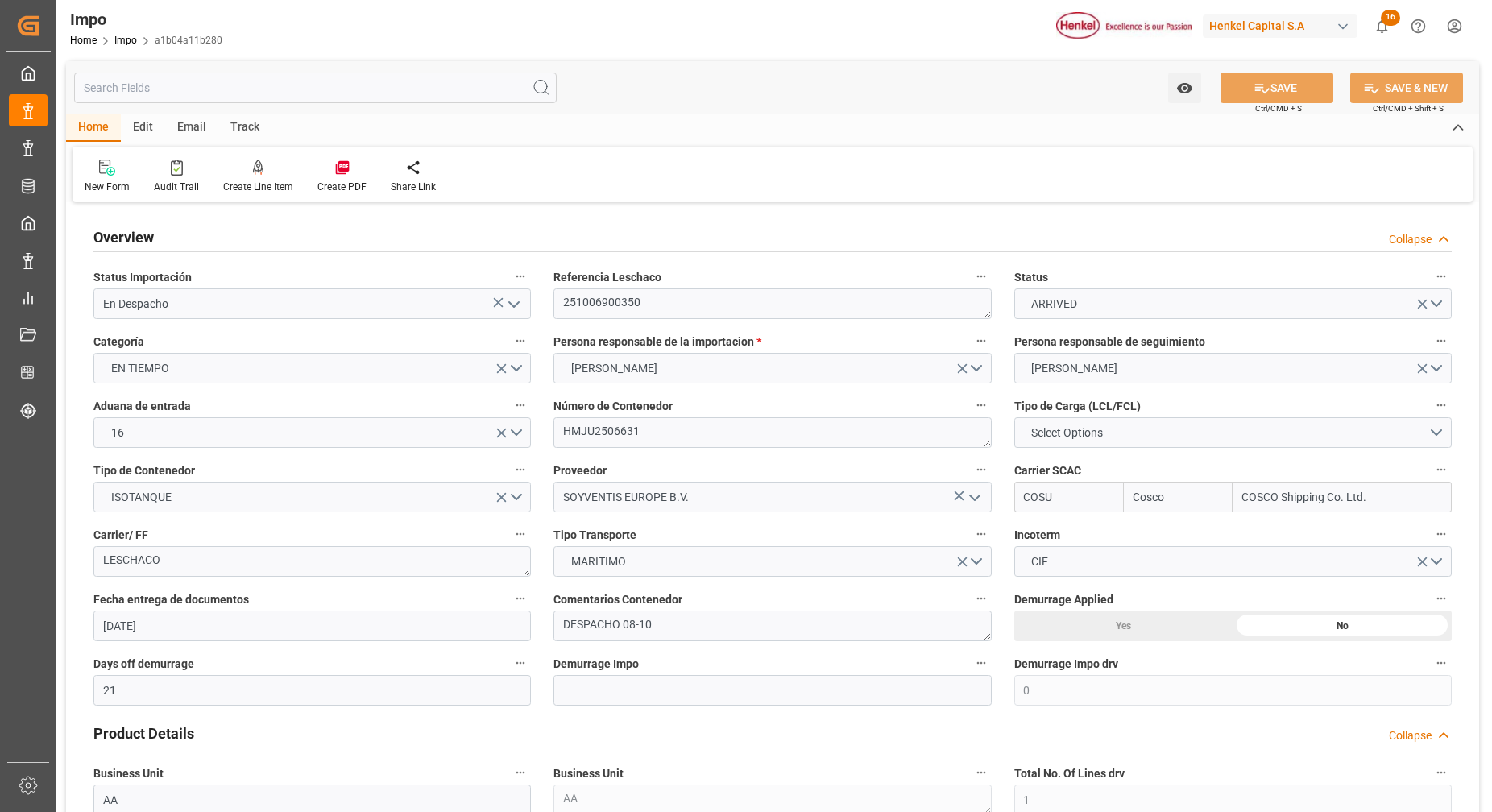
type input "18.09.2025"
